Goal: Task Accomplishment & Management: Manage account settings

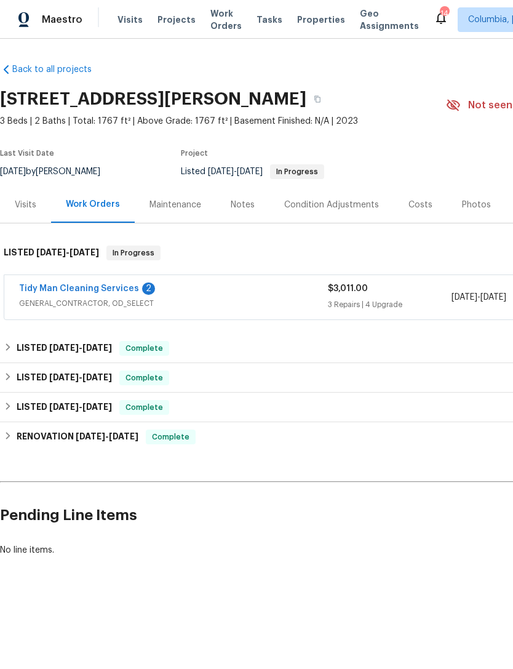
click at [49, 292] on link "Tidy Man Cleaning Services" at bounding box center [79, 288] width 120 height 9
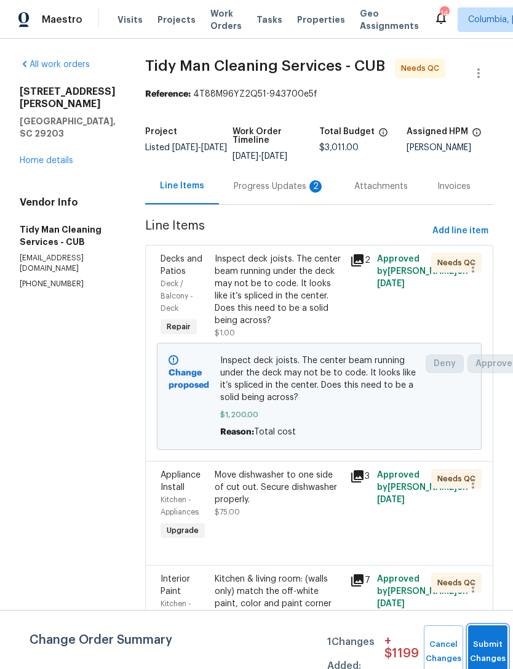
click at [488, 656] on span "Submit Changes" at bounding box center [487, 651] width 27 height 28
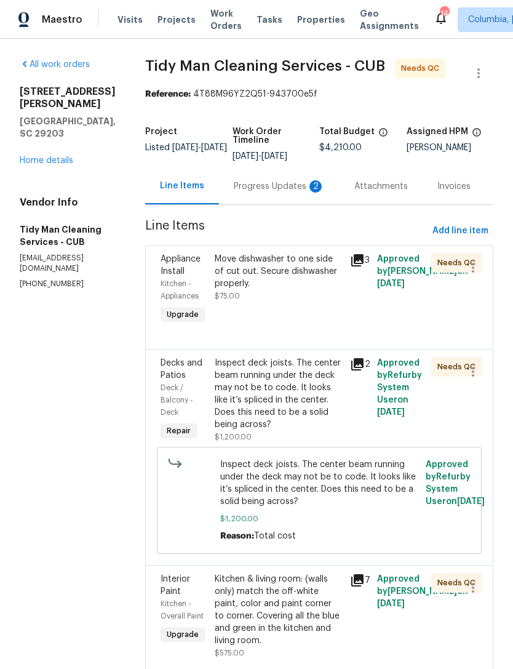
click at [238, 195] on div "Progress Updates 2" at bounding box center [279, 186] width 121 height 36
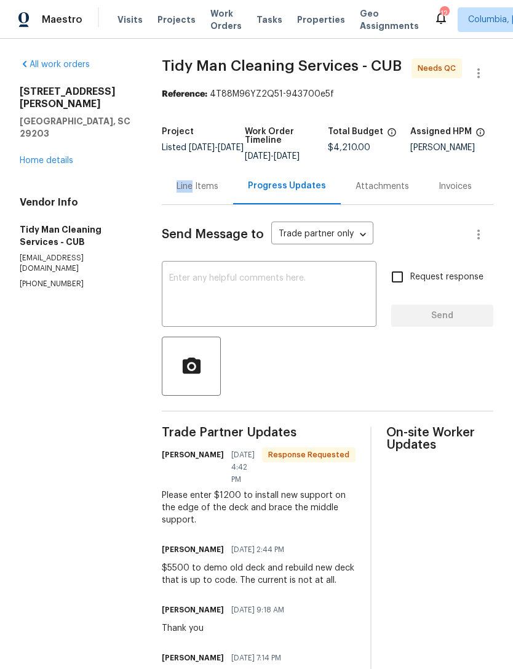
click at [97, 370] on section "All work orders 601 Joan St Columbia, SC 29203 Home details Vendor Info Tidy Ma…" at bounding box center [76, 407] width 113 height 699
click at [193, 191] on div "Line Items" at bounding box center [198, 186] width 42 height 12
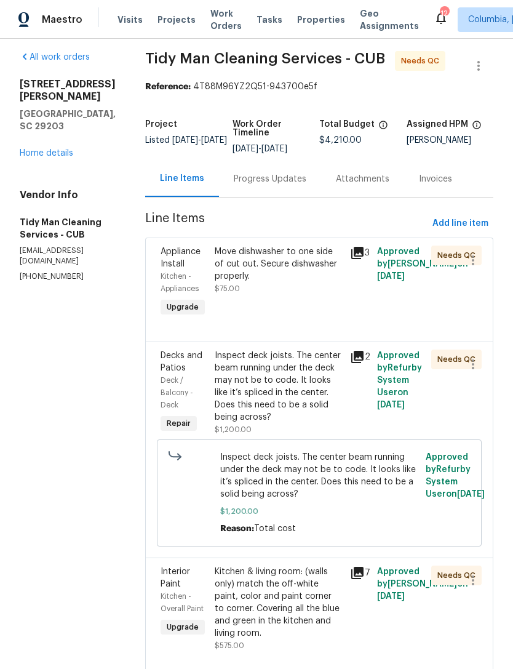
scroll to position [1, 0]
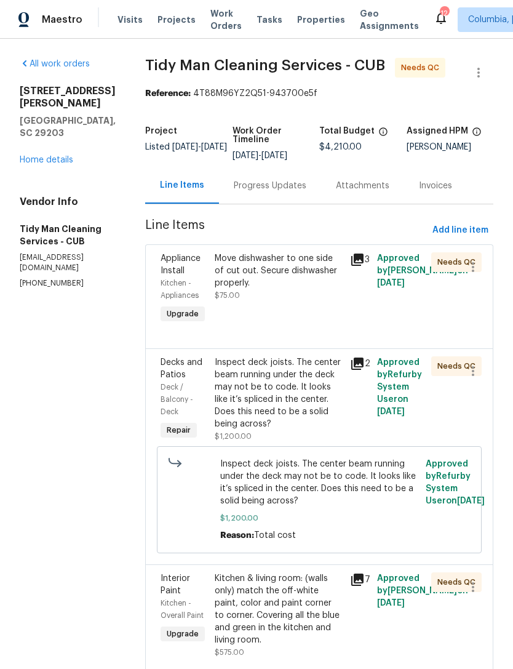
click at [229, 287] on div "Move dishwasher to one side of cut out. Secure dishwasher properly." at bounding box center [279, 270] width 128 height 37
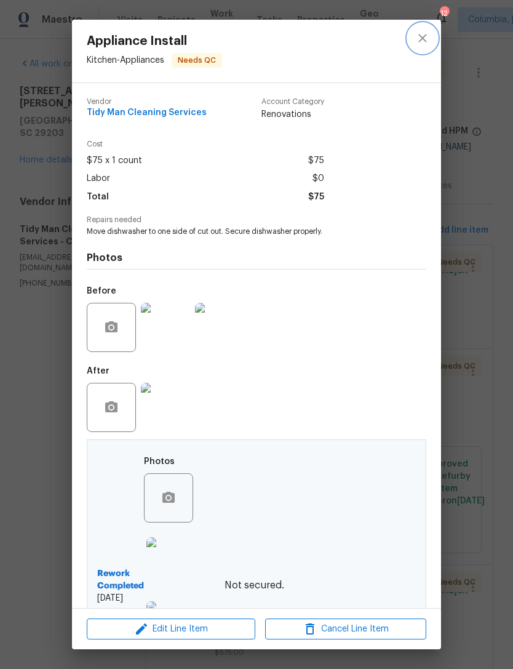
click at [426, 39] on icon "close" at bounding box center [422, 38] width 15 height 15
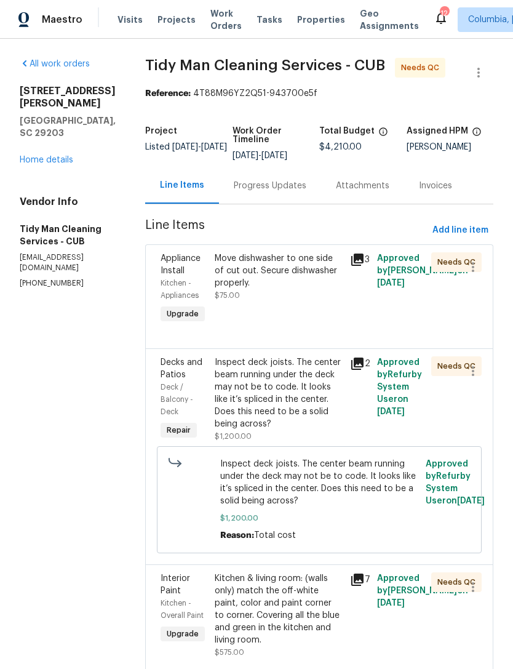
click at [282, 285] on div "Move dishwasher to one side of cut out. Secure dishwasher properly." at bounding box center [279, 270] width 128 height 37
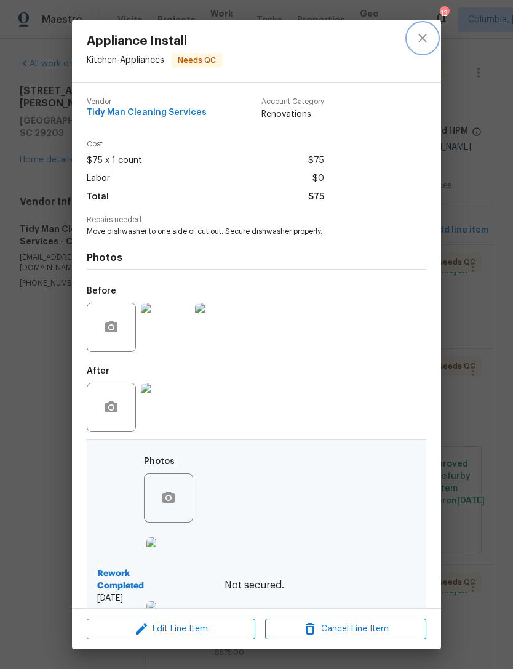
click at [434, 33] on button "close" at bounding box center [423, 38] width 30 height 30
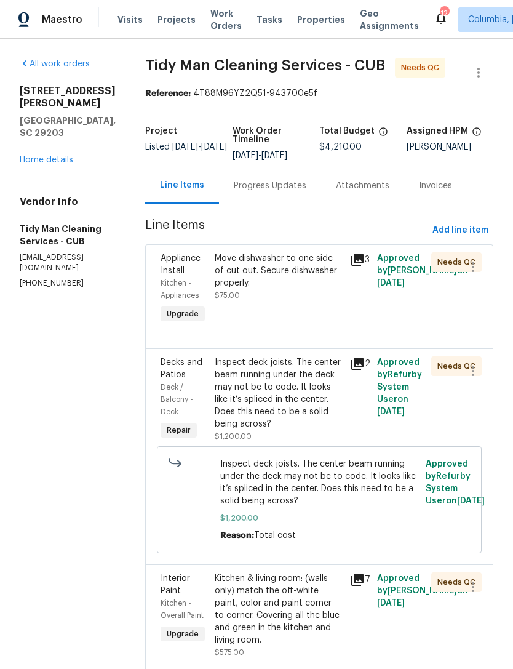
click at [26, 156] on link "Home details" at bounding box center [47, 160] width 54 height 9
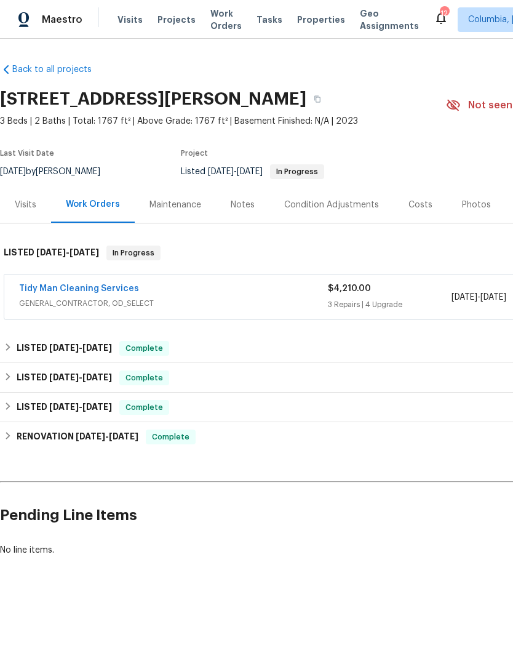
click at [241, 209] on div "Notes" at bounding box center [243, 205] width 24 height 12
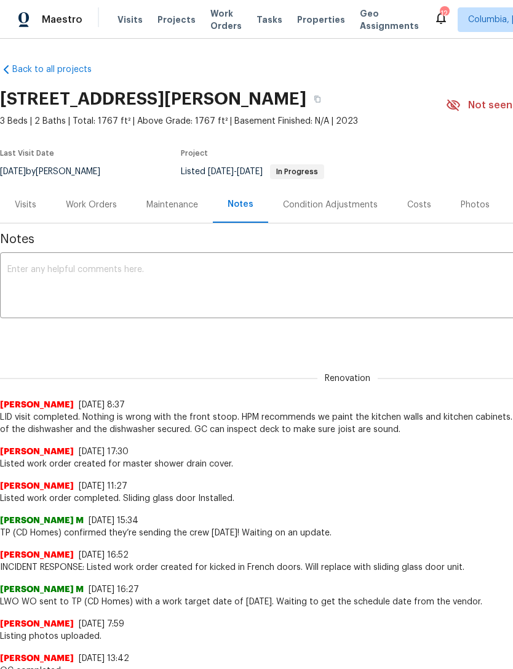
click at [52, 277] on textarea at bounding box center [347, 286] width 680 height 43
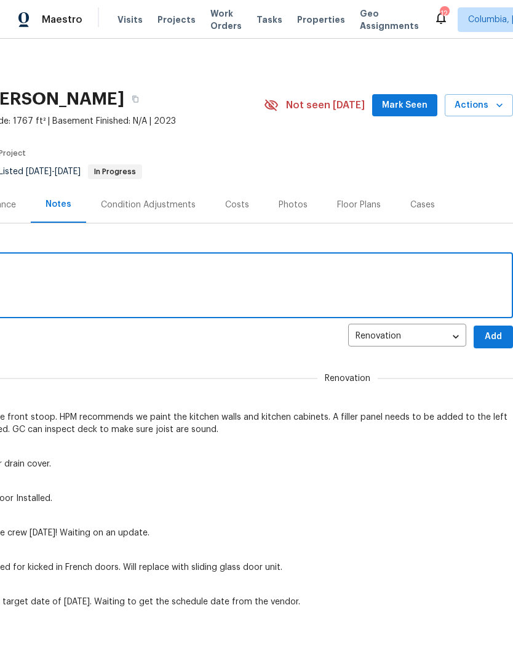
scroll to position [0, 182]
type textarea "Listing work orders completed."
click at [493, 338] on span "Add" at bounding box center [494, 336] width 20 height 15
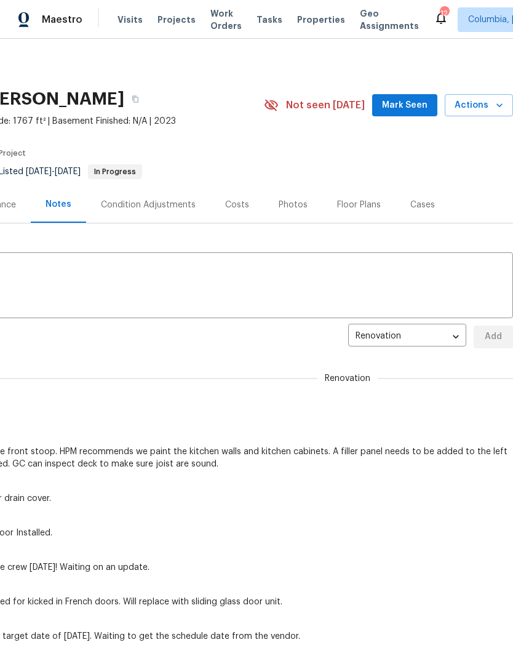
click at [287, 208] on div "Photos" at bounding box center [293, 205] width 29 height 12
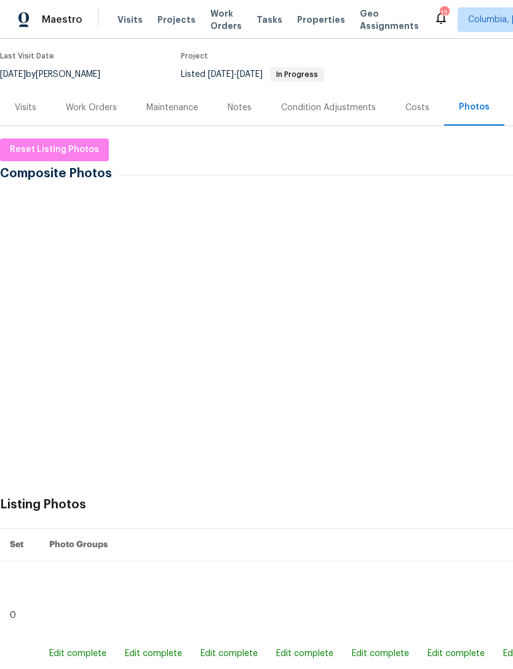
scroll to position [97, 0]
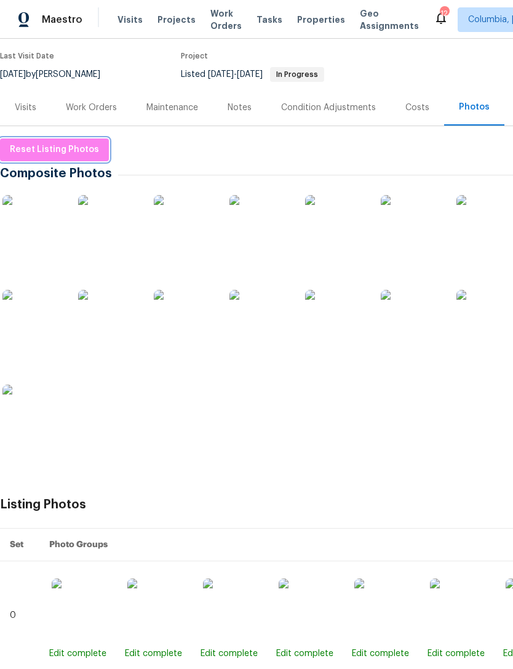
click at [20, 149] on span "Reset Listing Photos" at bounding box center [54, 149] width 89 height 15
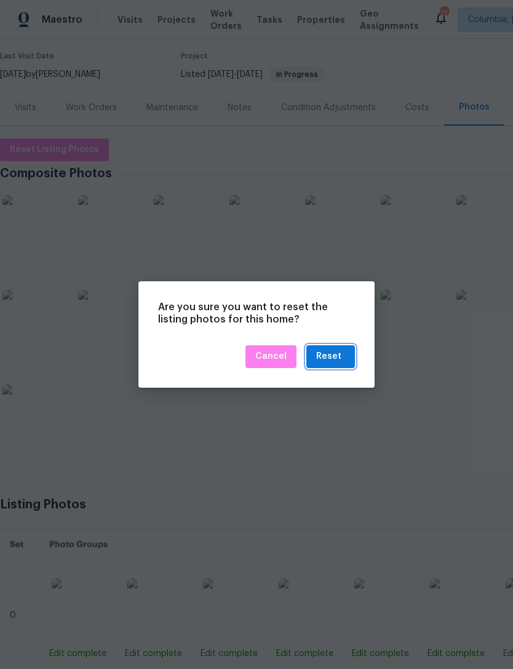
click at [344, 359] on div "Reset" at bounding box center [330, 356] width 29 height 15
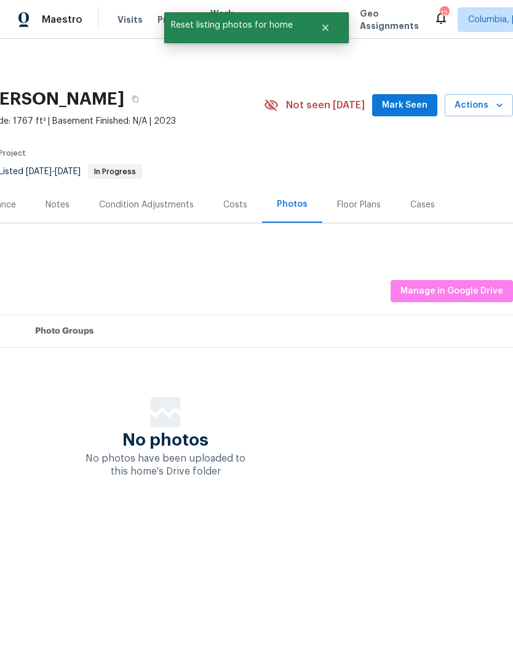
scroll to position [0, 182]
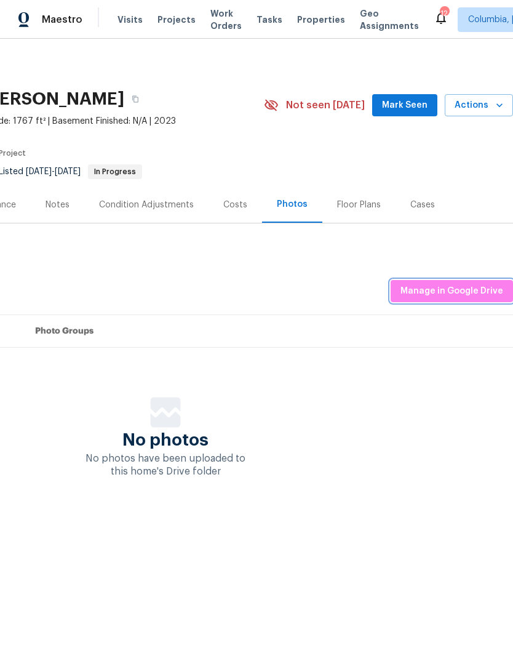
click at [464, 289] on span "Manage in Google Drive" at bounding box center [452, 291] width 103 height 15
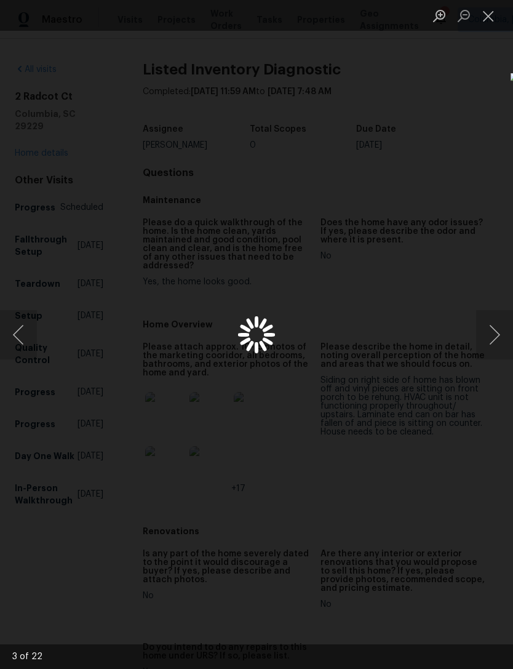
scroll to position [8, 0]
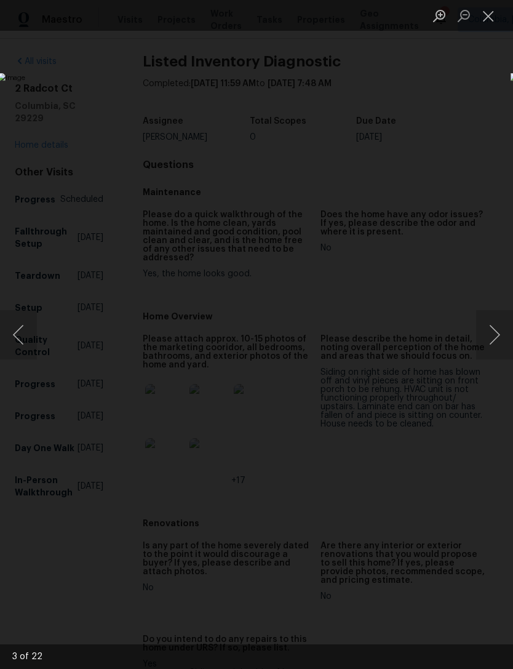
click at [496, 337] on button "Next image" at bounding box center [494, 334] width 37 height 49
click at [484, 15] on button "Close lightbox" at bounding box center [488, 16] width 25 height 22
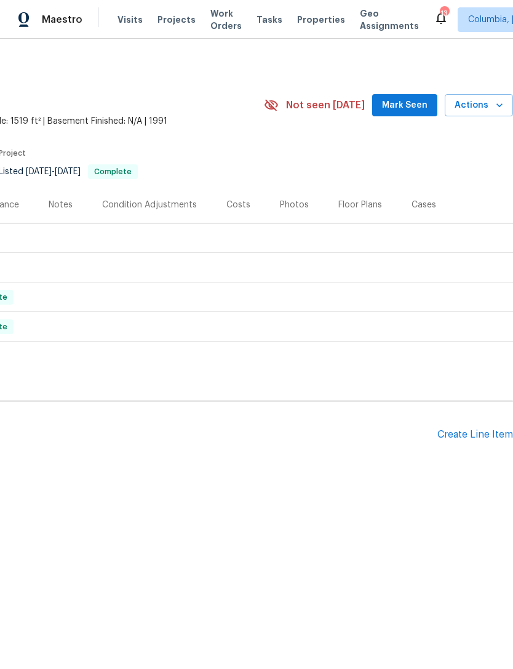
scroll to position [0, 182]
click at [471, 431] on div "Create Line Item" at bounding box center [475, 435] width 76 height 12
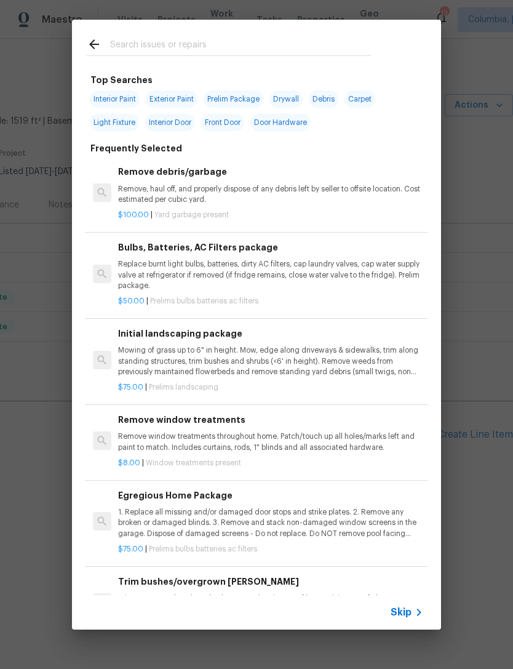
click at [194, 45] on input "text" at bounding box center [240, 46] width 261 height 18
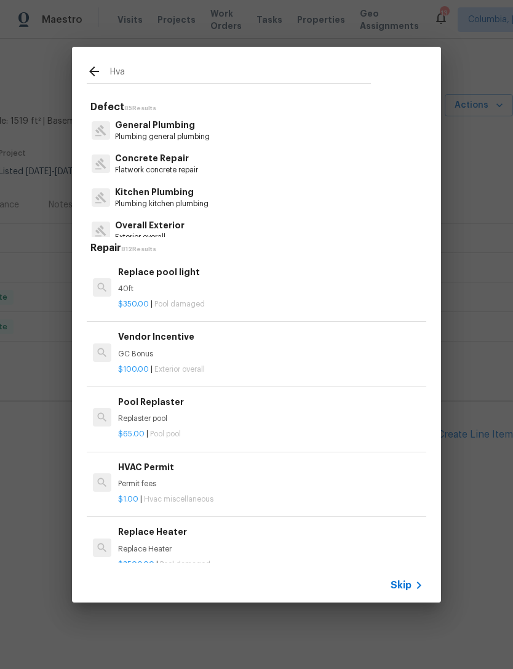
type input "Hvac"
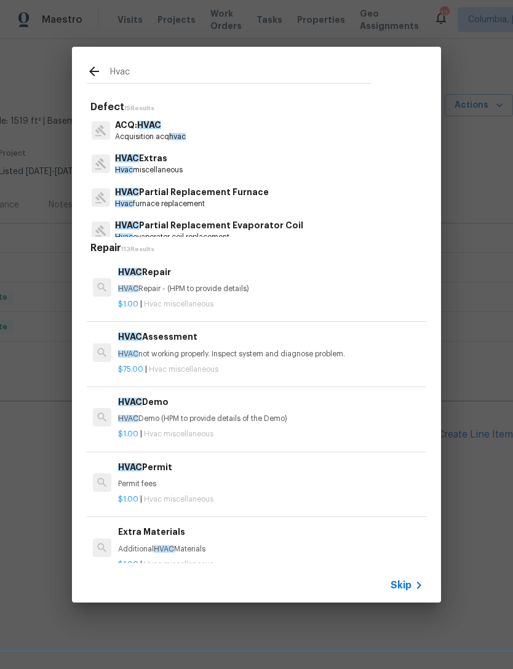
click at [295, 360] on div "$75.00 | Hvac miscellaneous" at bounding box center [270, 366] width 305 height 15
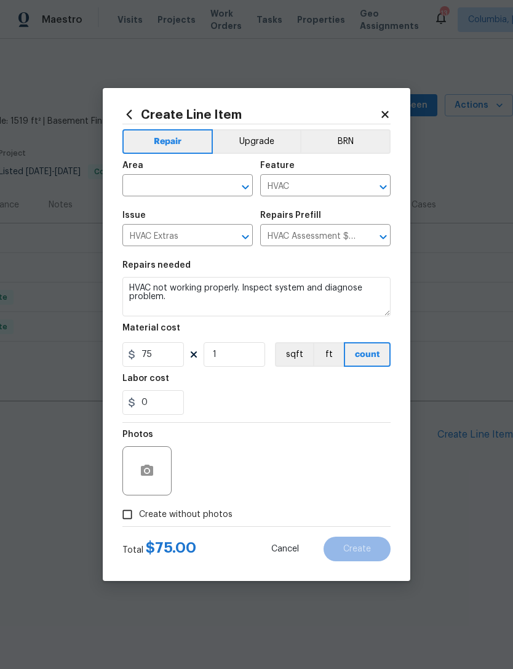
click at [144, 177] on input "text" at bounding box center [170, 186] width 96 height 19
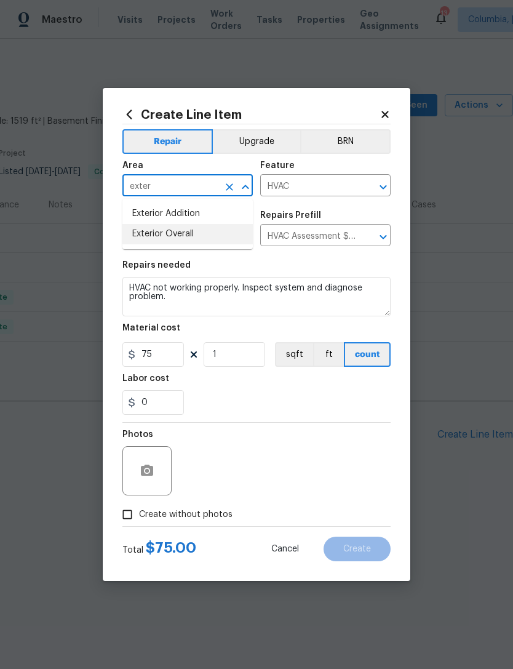
click at [212, 239] on li "Exterior Overall" at bounding box center [187, 234] width 130 height 20
type input "Exterior Overall"
click at [191, 186] on input "Exterior Overall" at bounding box center [170, 186] width 96 height 19
click at [229, 186] on icon "Clear" at bounding box center [229, 186] width 7 height 7
click at [191, 222] on li "HVAC" at bounding box center [187, 214] width 130 height 20
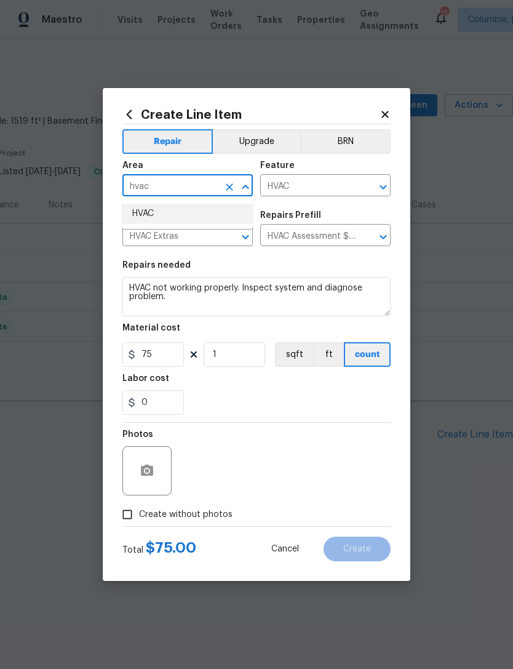
type input "HVAC"
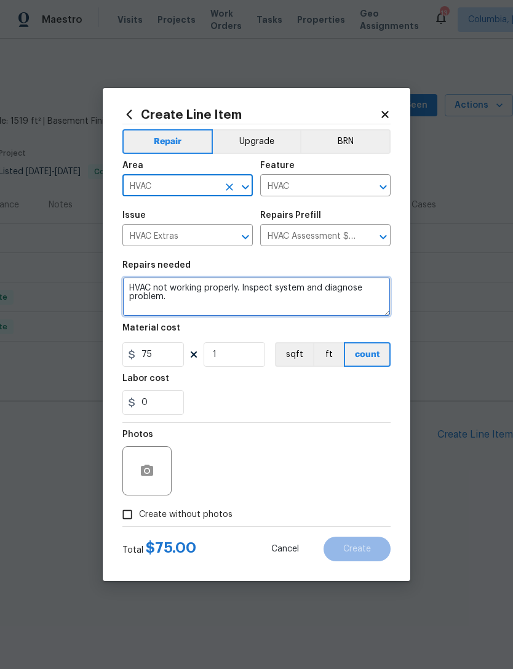
click at [159, 293] on textarea "HVAC not working properly. Inspect system and diagnose problem." at bounding box center [256, 296] width 268 height 39
click at [158, 293] on textarea "HVAC not working properly. Inspect system and diagnose problem." at bounding box center [256, 296] width 268 height 39
click at [148, 295] on textarea "HVAC not working properly. Inspect system and diagnose problem." at bounding box center [256, 296] width 268 height 39
click at [157, 308] on textarea "HVAC not working properly. Inspect system and diagnose problem." at bounding box center [256, 296] width 268 height 39
click at [134, 299] on textarea "HVAC not working properly. Inspect system and diagnose problem." at bounding box center [256, 296] width 268 height 39
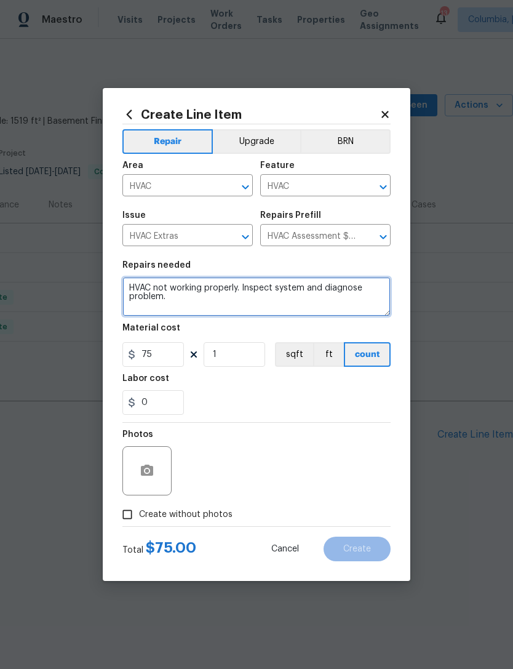
click at [201, 306] on textarea "HVAC not working properly. Inspect system and diagnose problem." at bounding box center [256, 296] width 268 height 39
click at [130, 293] on textarea "HVAC not working properly. Inspect system and diagnose problem." at bounding box center [256, 296] width 268 height 39
click at [130, 292] on textarea "HVAC not working properly. Inspect system and diagnose problem." at bounding box center [256, 296] width 268 height 39
click at [138, 300] on textarea "HVAC not working properly. Inspect system and diagnose problem." at bounding box center [256, 296] width 268 height 39
type textarea "Hvac not keeping up. Please inspect and service. Provide Ryan with repair total…"
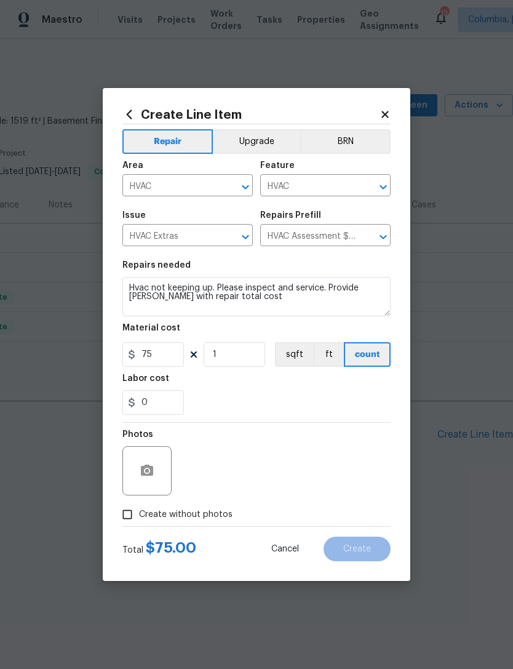
click at [269, 388] on div "Labor cost" at bounding box center [256, 382] width 268 height 16
click at [144, 463] on button "button" at bounding box center [147, 471] width 30 height 30
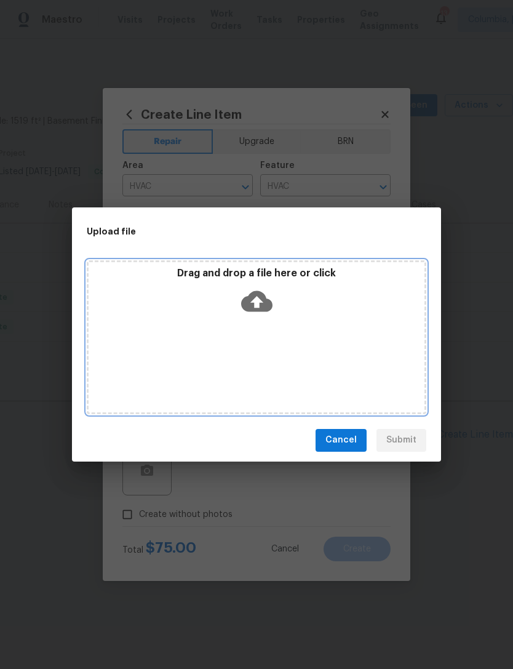
click at [259, 329] on div "Drag and drop a file here or click" at bounding box center [257, 337] width 340 height 154
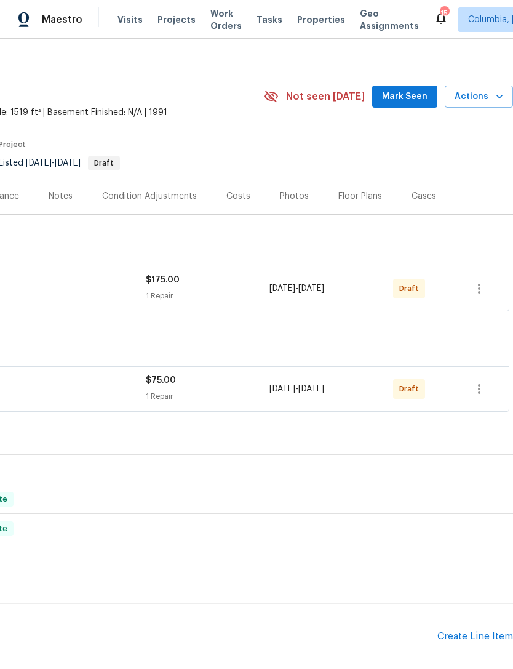
scroll to position [9, 182]
click at [479, 287] on icon "button" at bounding box center [479, 288] width 15 height 15
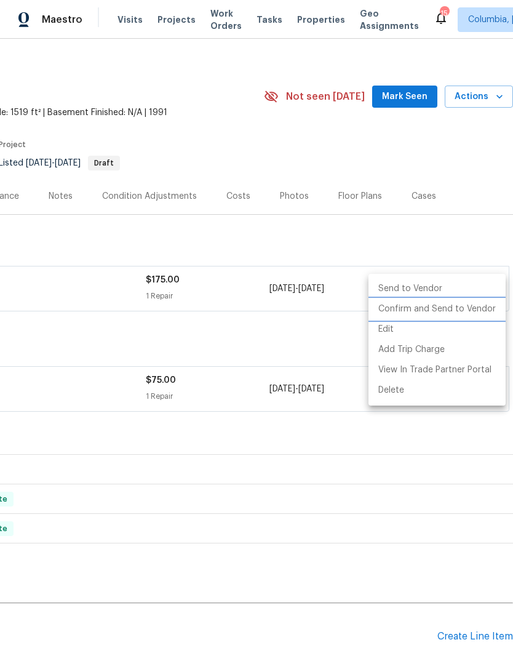
click at [452, 311] on li "Confirm and Send to Vendor" at bounding box center [437, 309] width 137 height 20
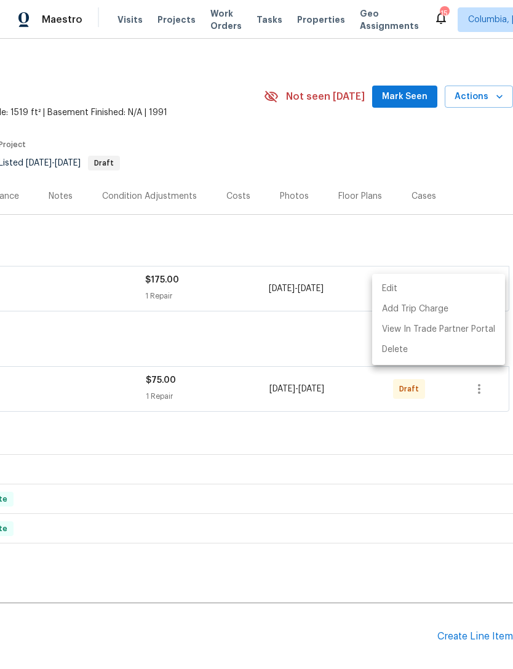
click at [310, 325] on div at bounding box center [256, 334] width 513 height 669
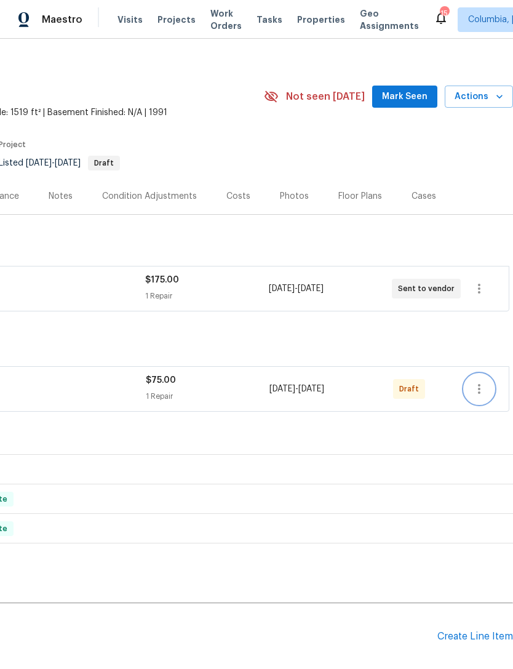
click at [478, 376] on button "button" at bounding box center [479, 389] width 30 height 30
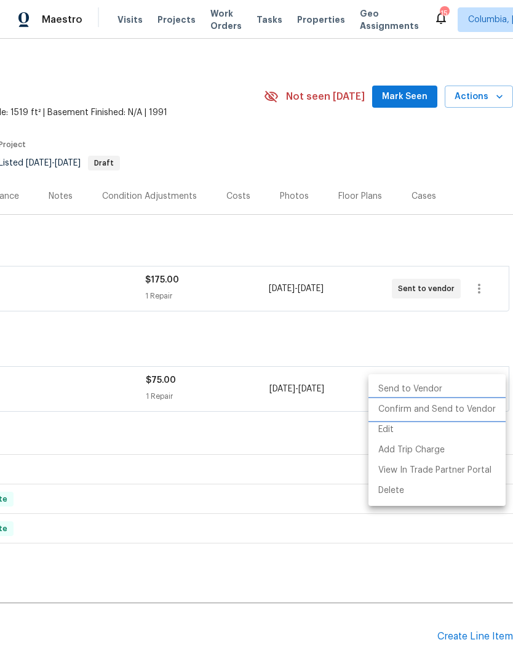
click at [436, 413] on li "Confirm and Send to Vendor" at bounding box center [437, 409] width 137 height 20
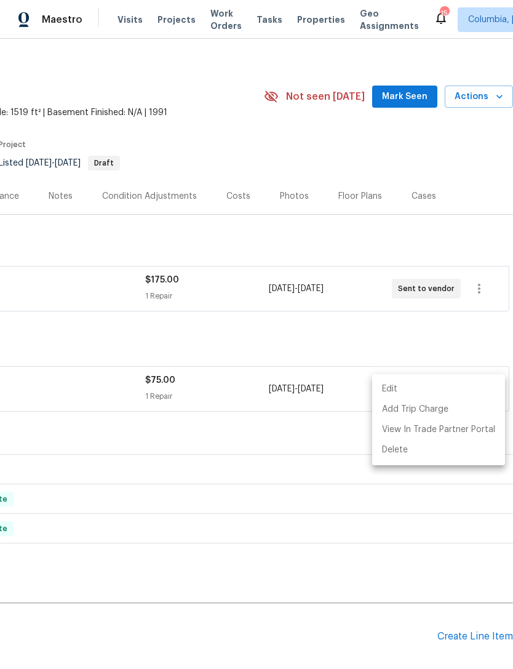
click at [284, 332] on div at bounding box center [256, 334] width 513 height 669
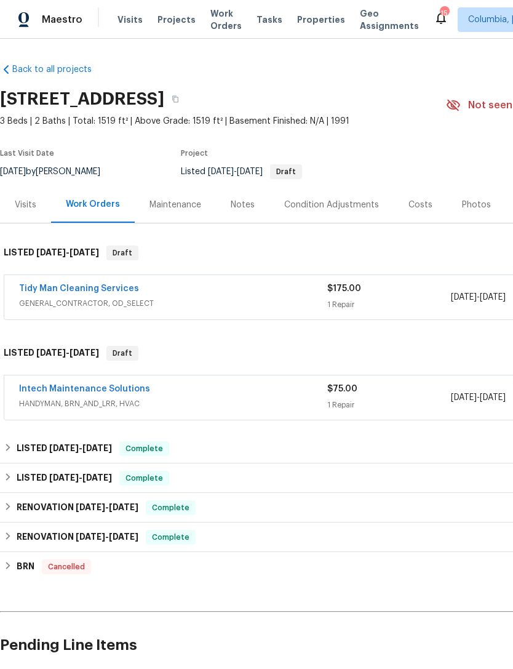
scroll to position [0, 0]
click at [241, 203] on div "Notes" at bounding box center [243, 205] width 24 height 12
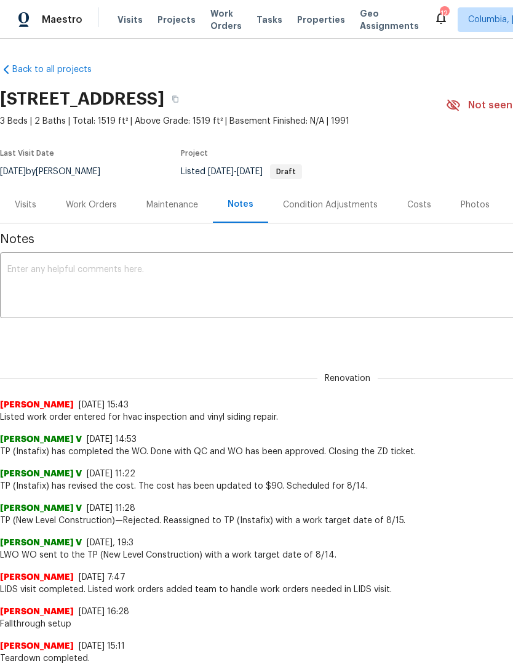
click at [83, 202] on div "Work Orders" at bounding box center [91, 205] width 51 height 12
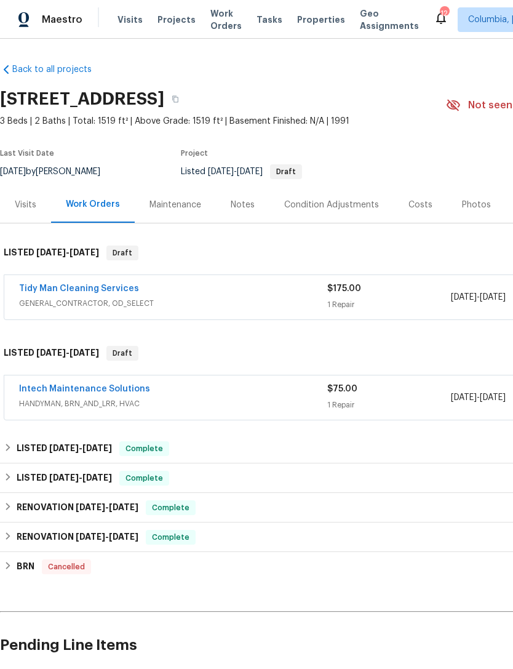
click at [105, 388] on link "Intech Maintenance Solutions" at bounding box center [84, 389] width 131 height 9
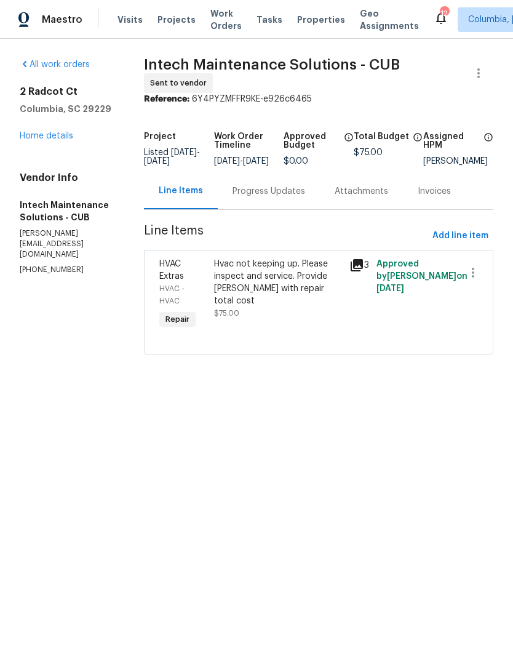
click at [255, 197] on div "Progress Updates" at bounding box center [269, 191] width 73 height 12
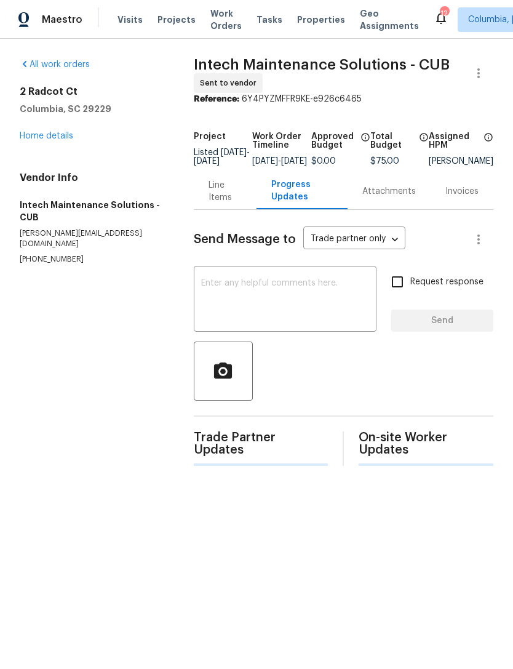
click at [269, 292] on textarea at bounding box center [285, 300] width 168 height 43
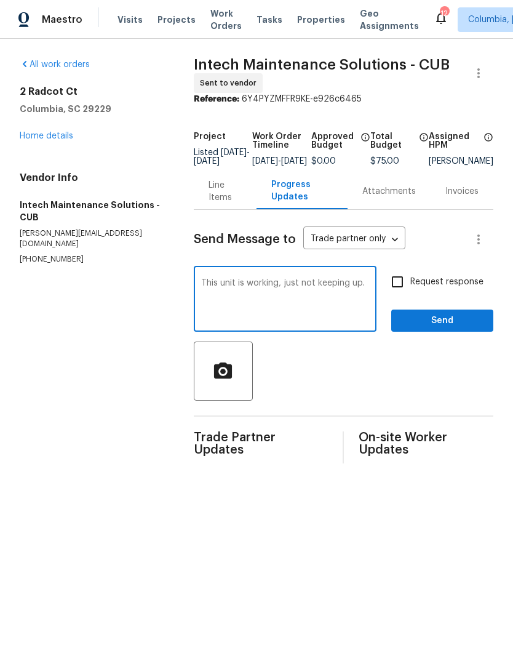
type textarea "This unit is working, just not keeping up."
click at [410, 287] on input "Request response" at bounding box center [398, 282] width 26 height 26
checkbox input "true"
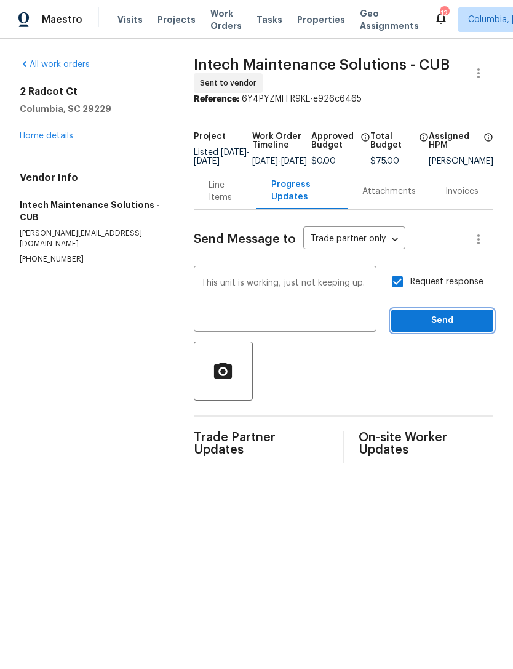
click at [442, 329] on span "Send" at bounding box center [442, 320] width 82 height 15
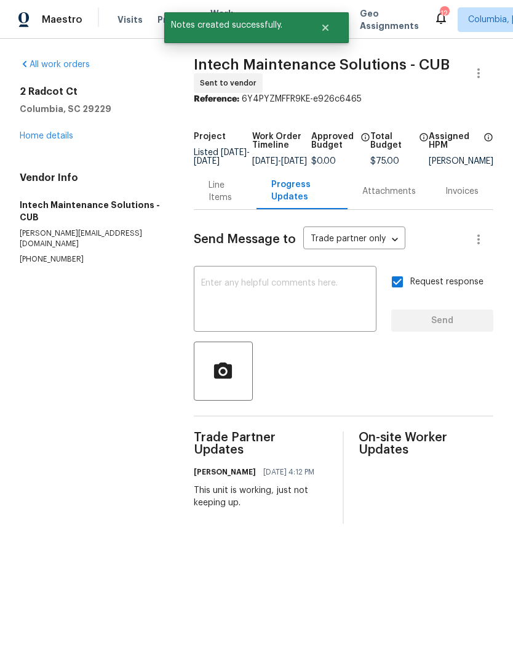
click at [30, 134] on link "Home details" at bounding box center [47, 136] width 54 height 9
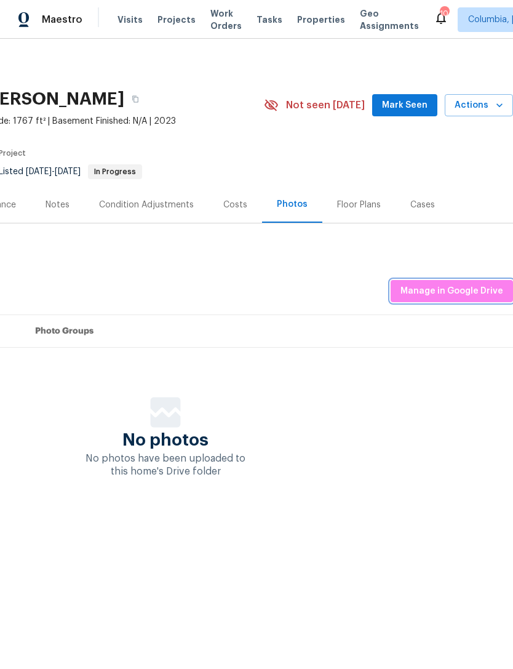
scroll to position [0, 183]
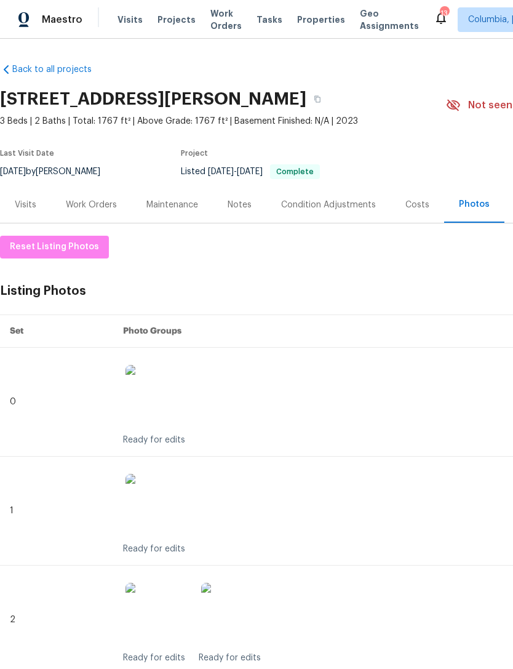
click at [243, 209] on div "Notes" at bounding box center [240, 205] width 24 height 12
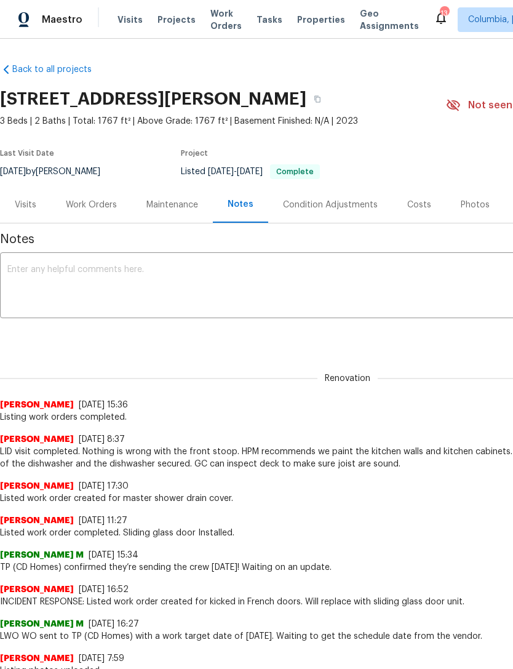
click at [31, 271] on textarea at bounding box center [347, 286] width 680 height 43
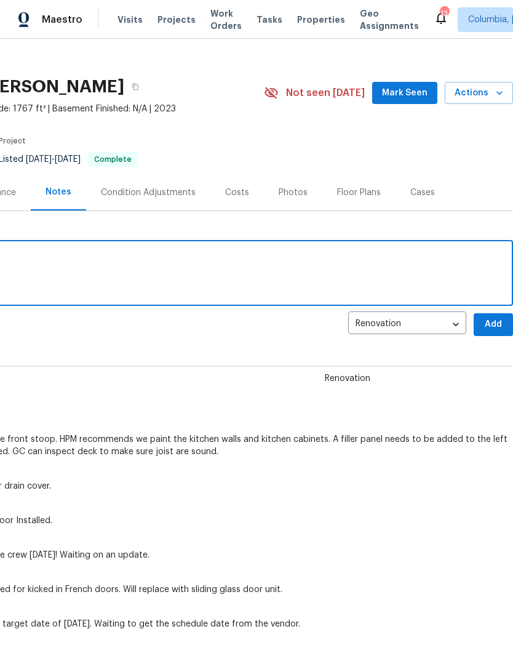
scroll to position [12, 182]
type textarea "New listing photos uploaded."
click at [496, 328] on span "Add" at bounding box center [494, 324] width 20 height 15
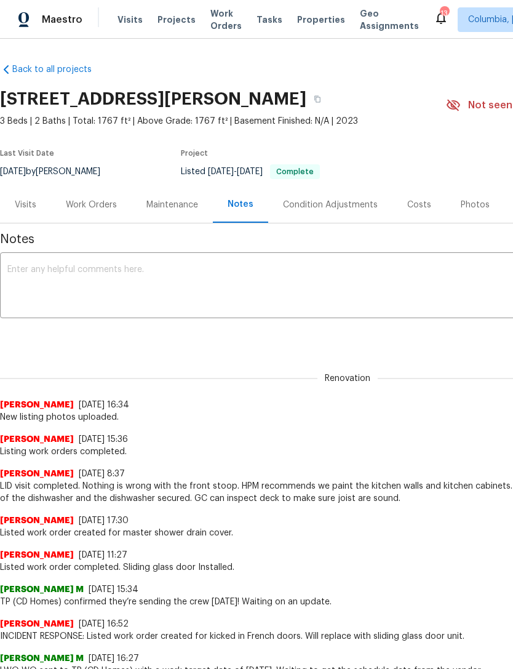
scroll to position [0, 0]
